Goal: Transaction & Acquisition: Purchase product/service

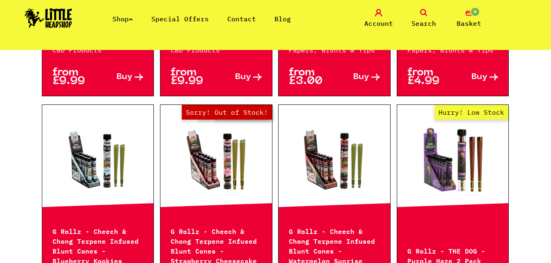
scroll to position [853, 0]
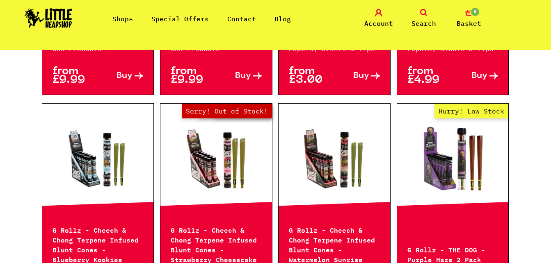
click at [342, 159] on link at bounding box center [335, 159] width 112 height 82
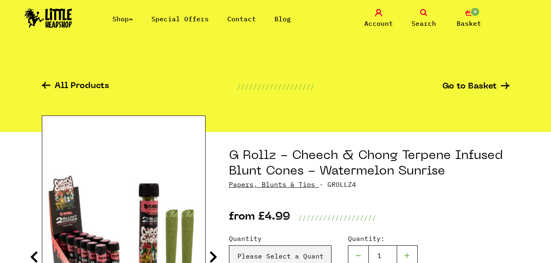
click at [174, 23] on li "Special Offers" at bounding box center [179, 19] width 57 height 10
click at [178, 18] on link "Special Offers" at bounding box center [179, 19] width 57 height 8
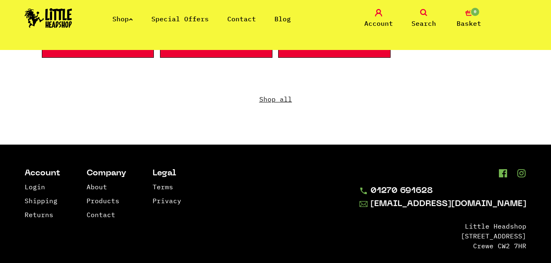
scroll to position [738, 0]
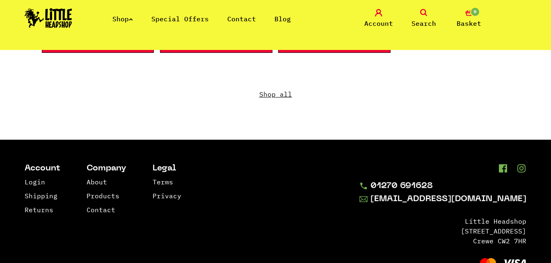
click at [123, 20] on link "Shop" at bounding box center [122, 19] width 21 height 8
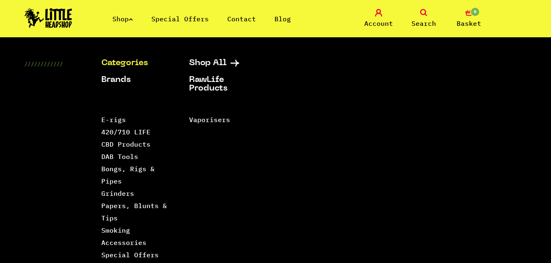
scroll to position [759, 0]
click at [123, 228] on link "Smoking Accessories" at bounding box center [123, 236] width 45 height 21
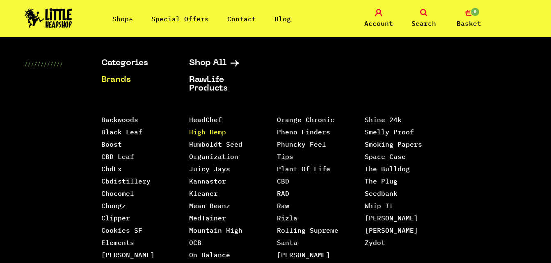
click at [205, 130] on link "High Hemp" at bounding box center [207, 132] width 37 height 8
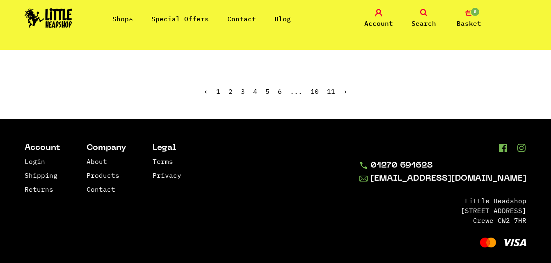
scroll to position [1617, 0]
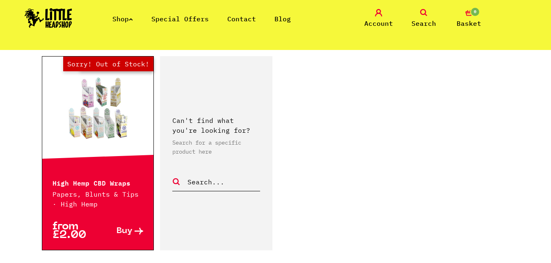
scroll to position [180, 0]
